Goal: Navigation & Orientation: Find specific page/section

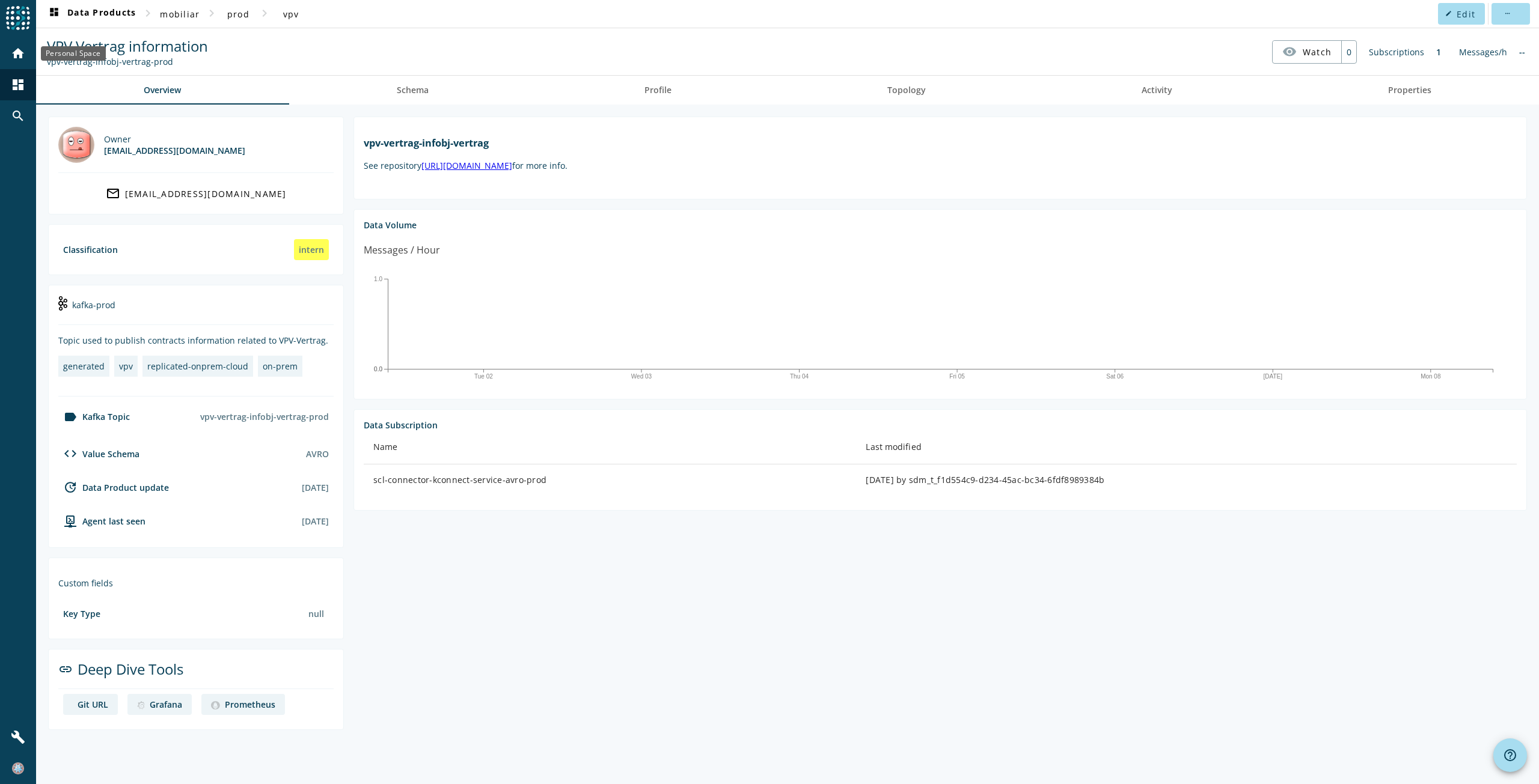
click at [23, 51] on mat-icon "home" at bounding box center [18, 53] width 14 height 14
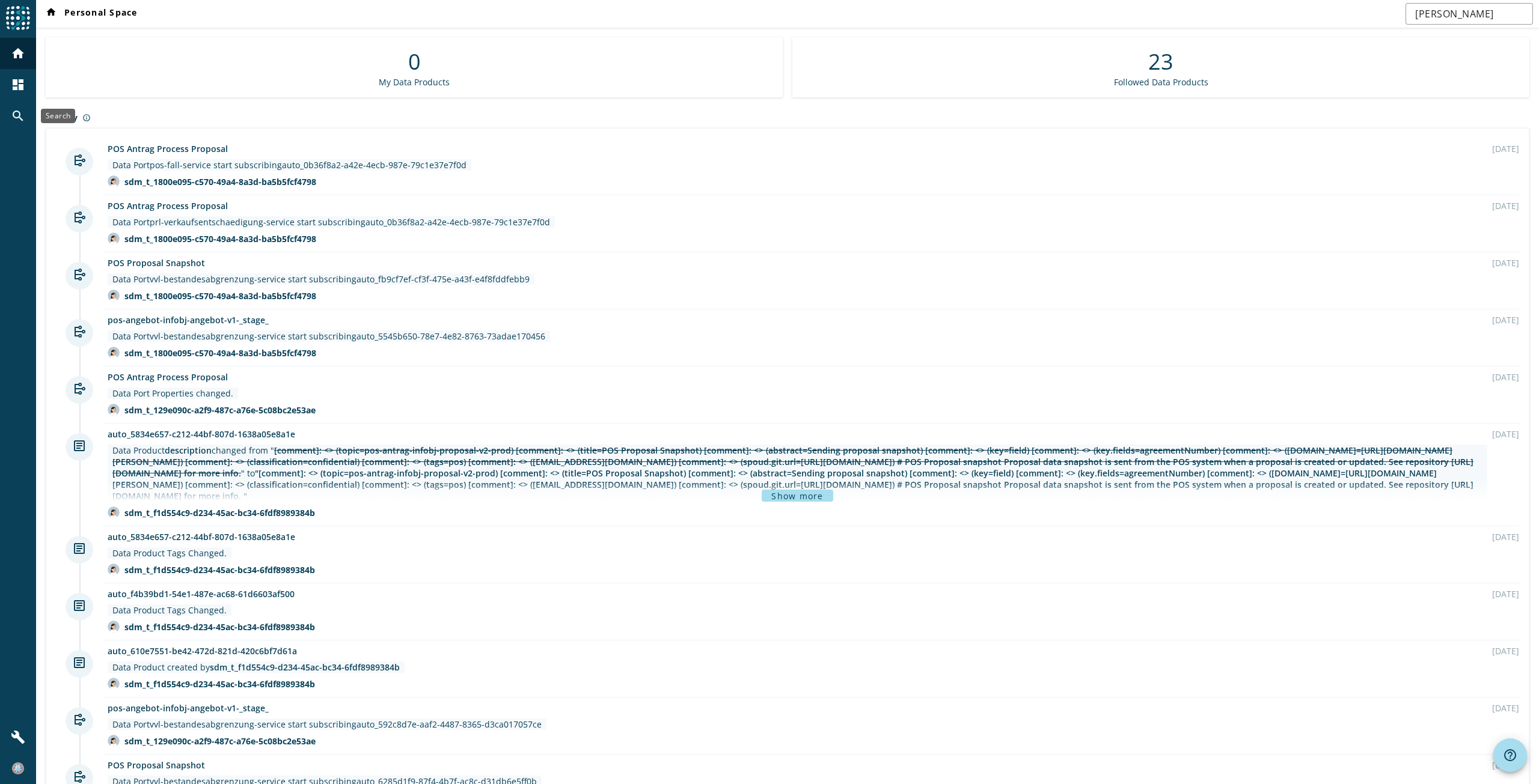
click at [17, 118] on mat-icon "search" at bounding box center [18, 116] width 14 height 14
